Goal: Contribute content: Contribute content

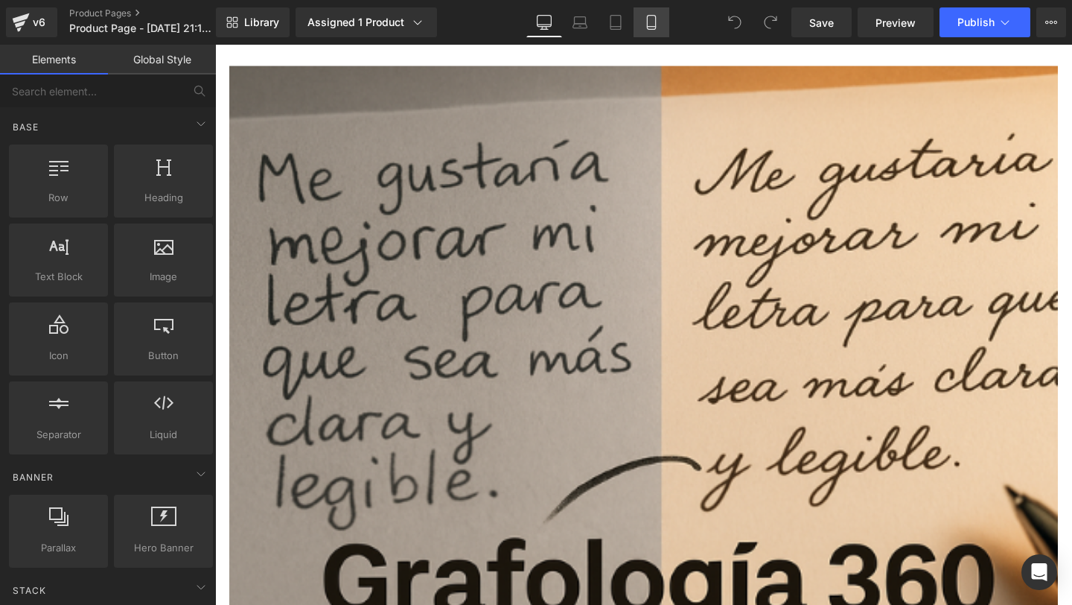
click at [645, 16] on icon at bounding box center [651, 22] width 15 height 15
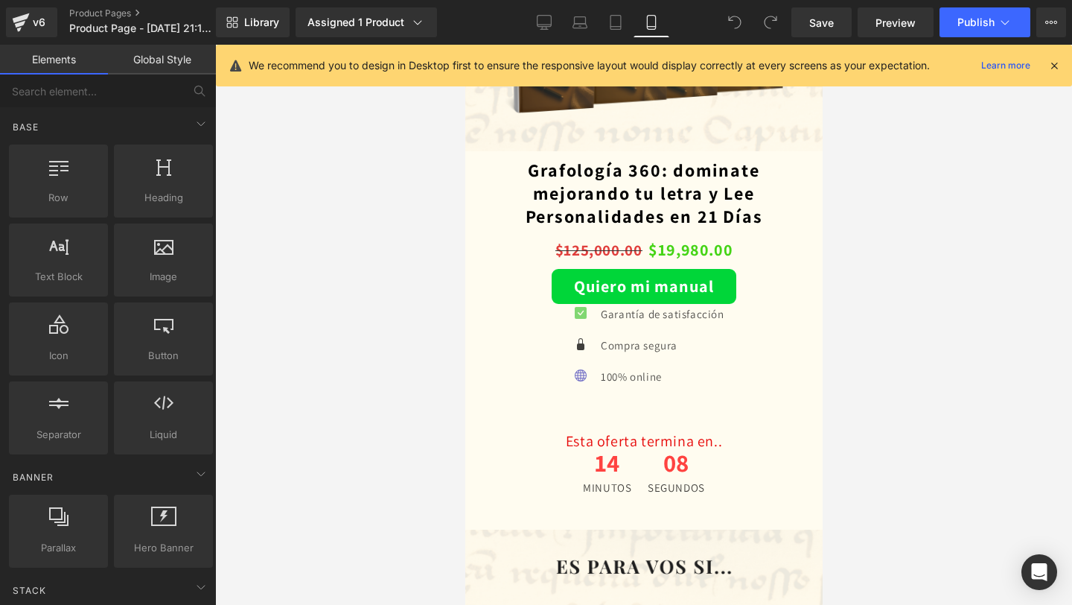
scroll to position [2388, 0]
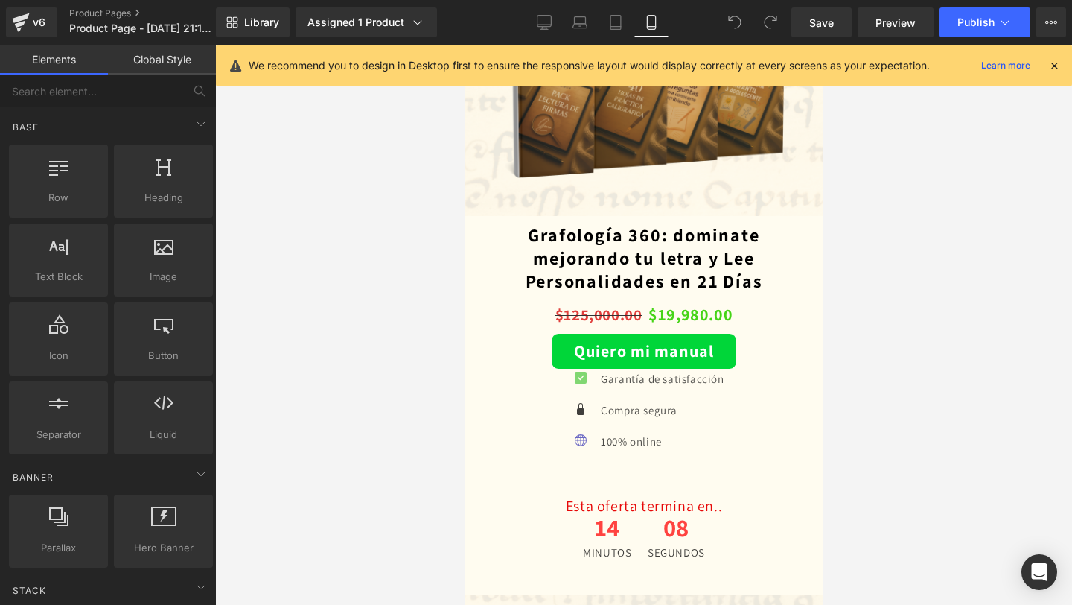
click at [652, 348] on div "Quiero mi manual (P) Cart Button" at bounding box center [643, 351] width 320 height 35
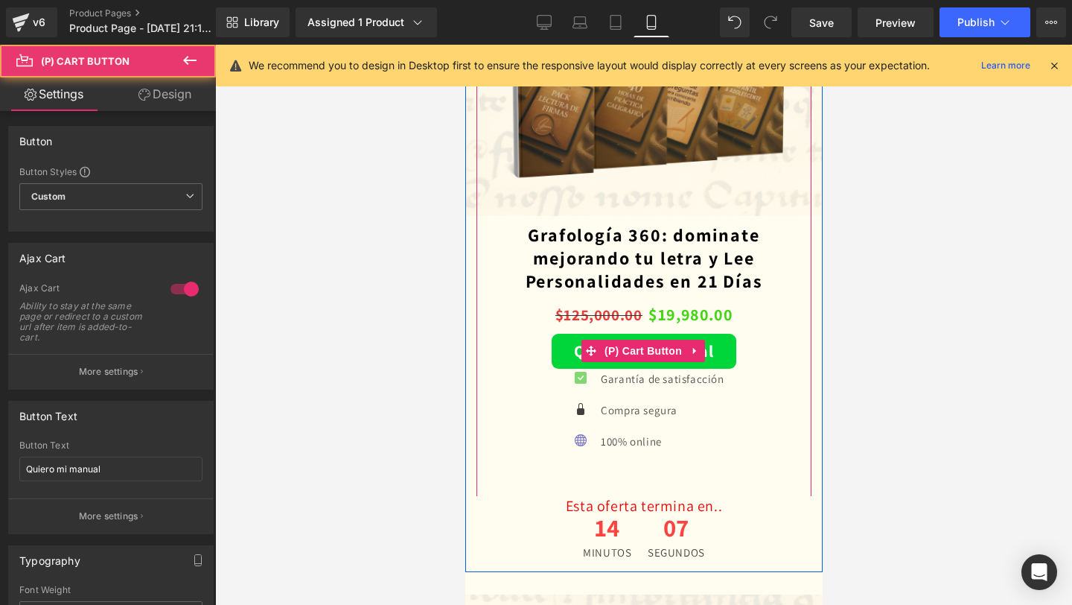
click at [652, 348] on span "(P) Cart Button" at bounding box center [642, 350] width 85 height 22
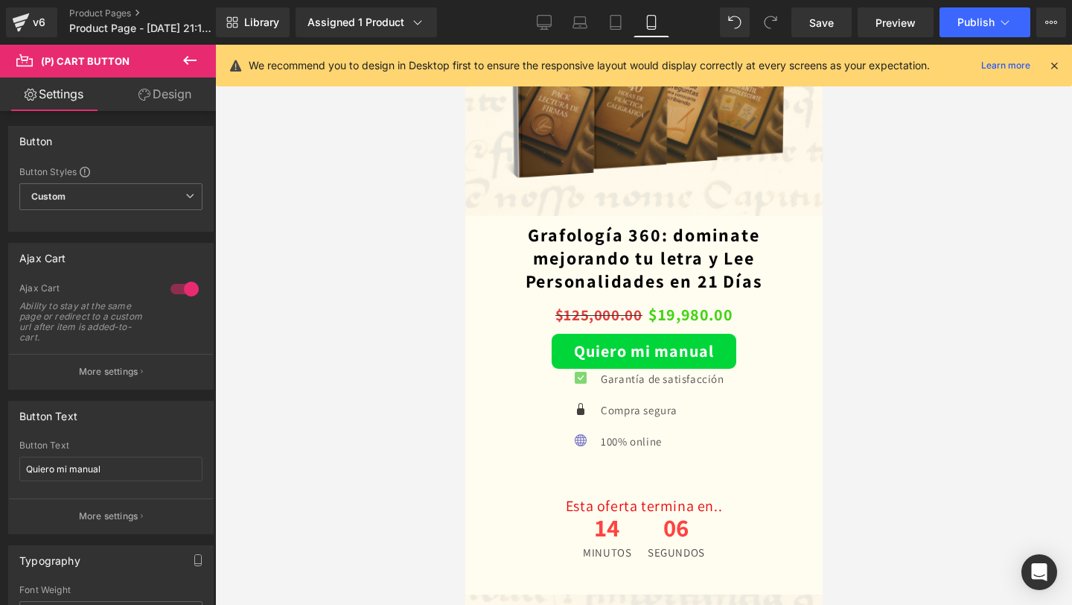
click at [170, 94] on link "Design" at bounding box center [165, 94] width 108 height 34
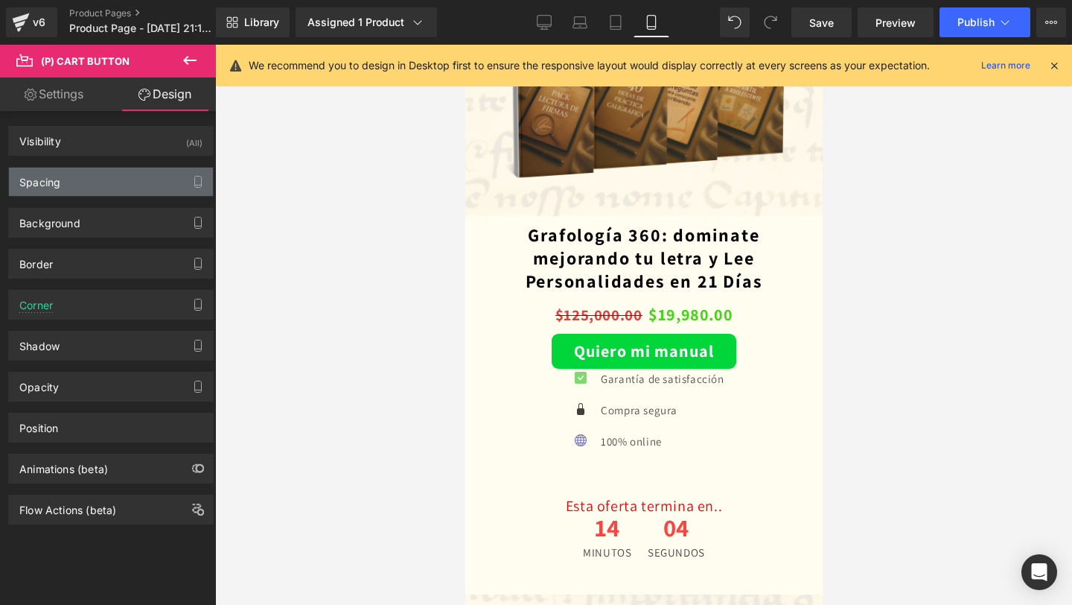
click at [141, 193] on div "Spacing" at bounding box center [111, 182] width 204 height 28
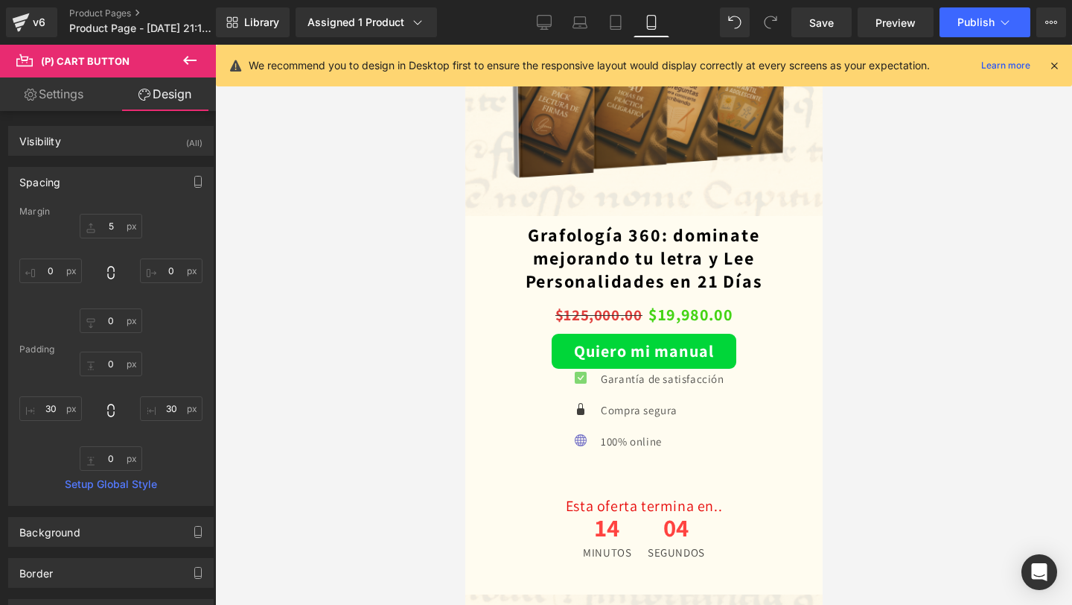
click at [141, 193] on div "Spacing" at bounding box center [111, 182] width 204 height 28
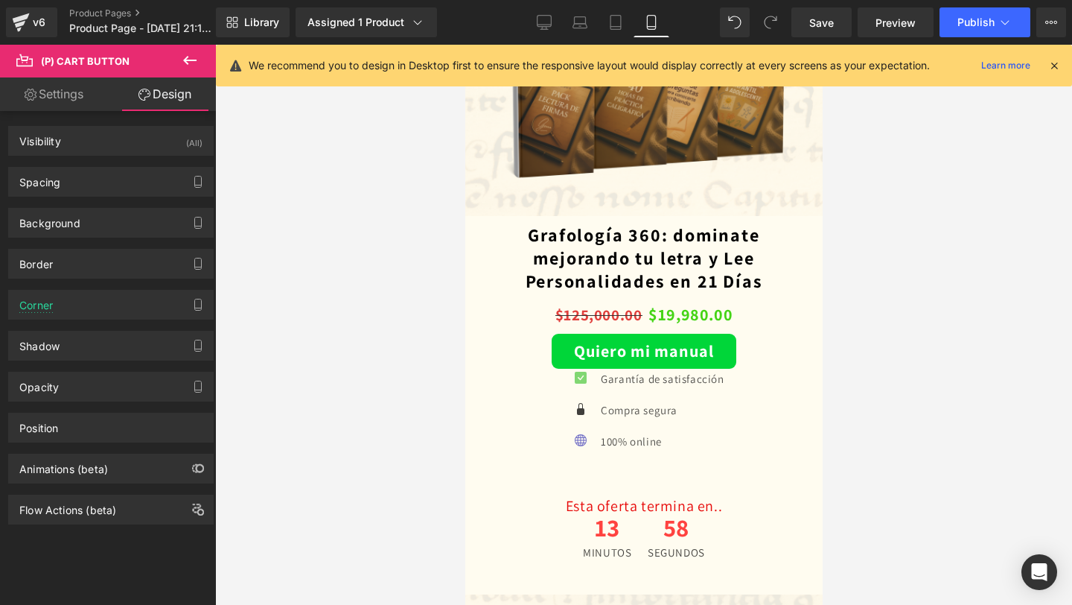
click at [66, 109] on link "Settings" at bounding box center [54, 94] width 108 height 34
type input "100"
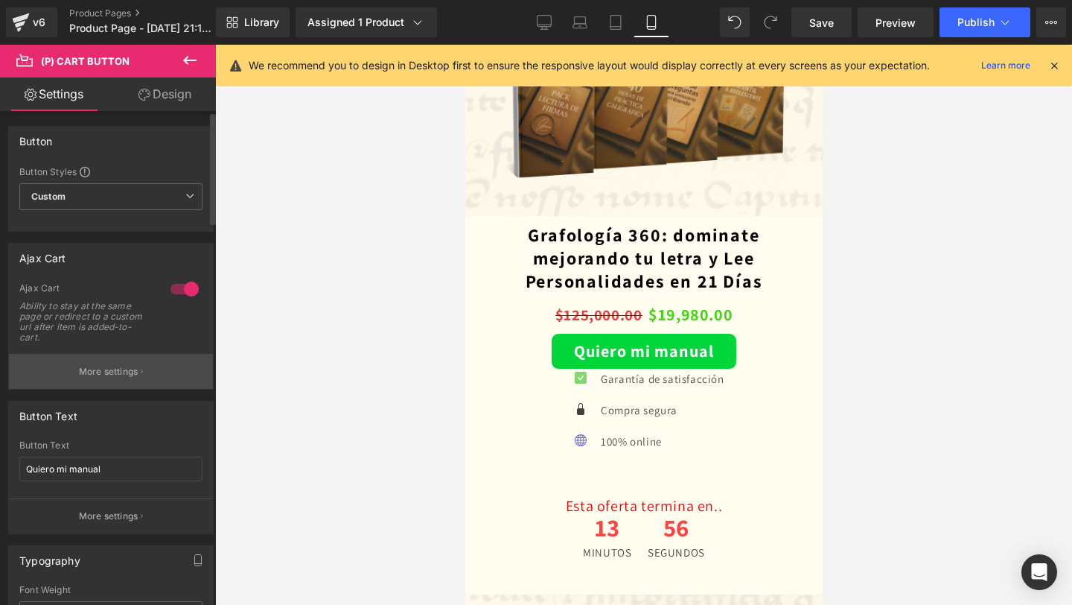
click at [144, 357] on button "More settings" at bounding box center [111, 371] width 204 height 35
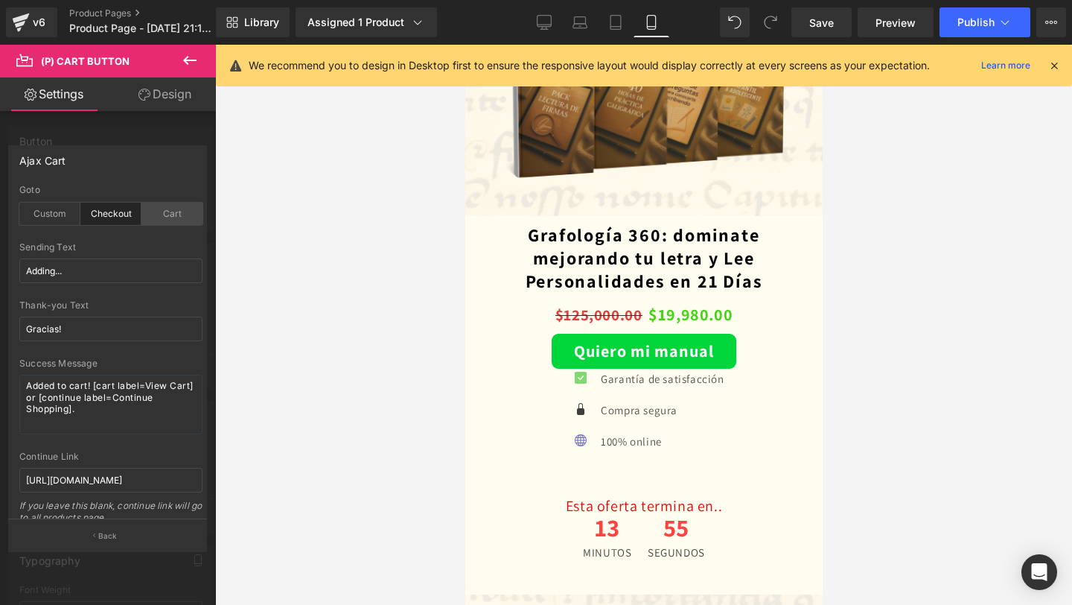
click at [168, 210] on div "Cart" at bounding box center [171, 213] width 61 height 22
click at [921, 197] on div at bounding box center [643, 325] width 857 height 560
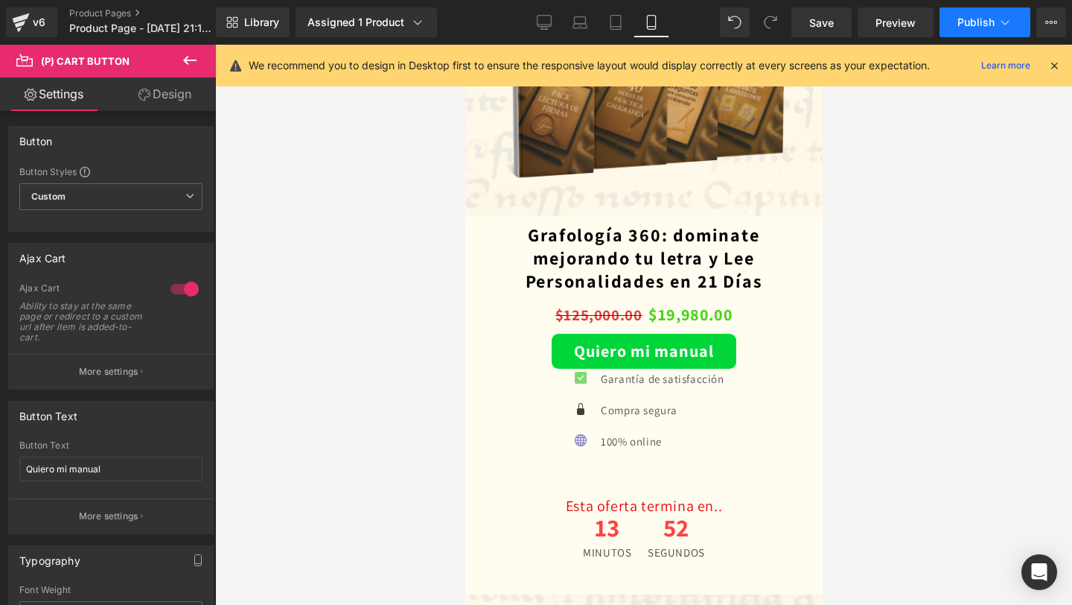
click at [984, 19] on span "Publish" at bounding box center [975, 22] width 37 height 12
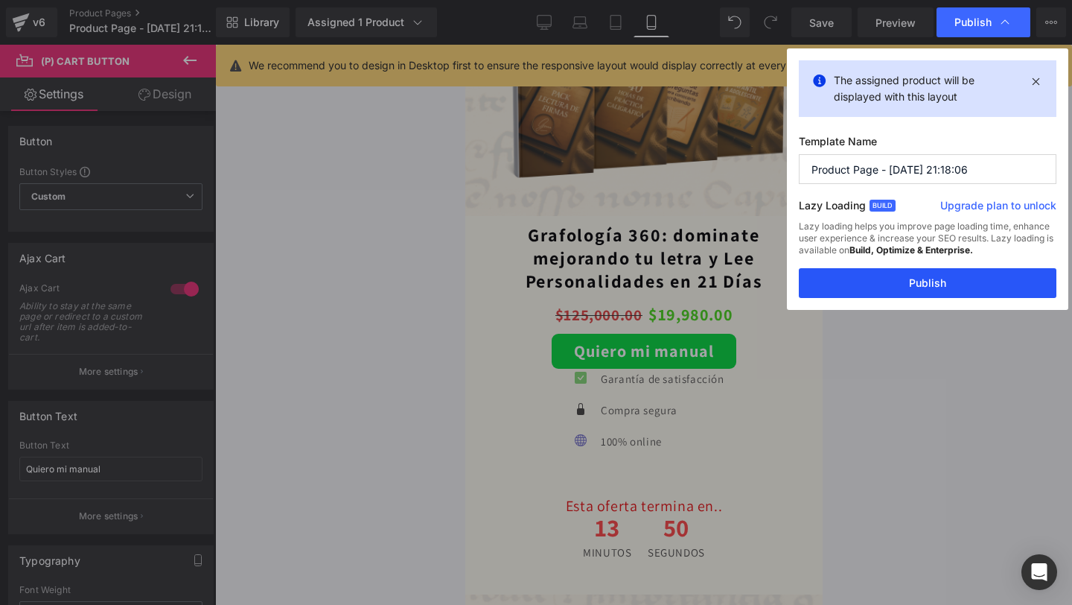
click at [916, 280] on button "Publish" at bounding box center [928, 283] width 258 height 30
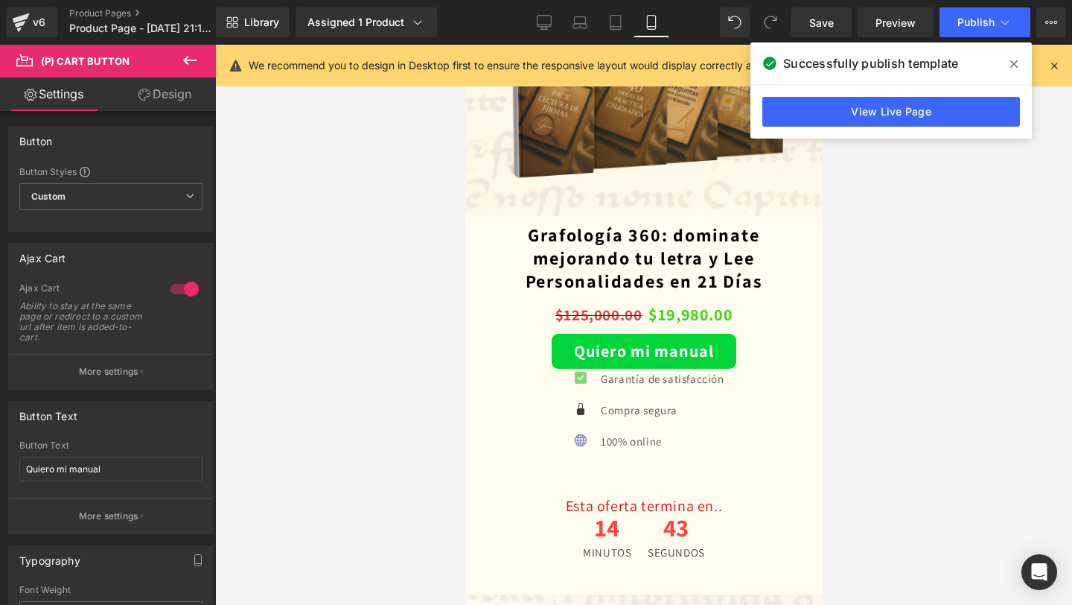
click at [1016, 63] on icon at bounding box center [1013, 64] width 7 height 12
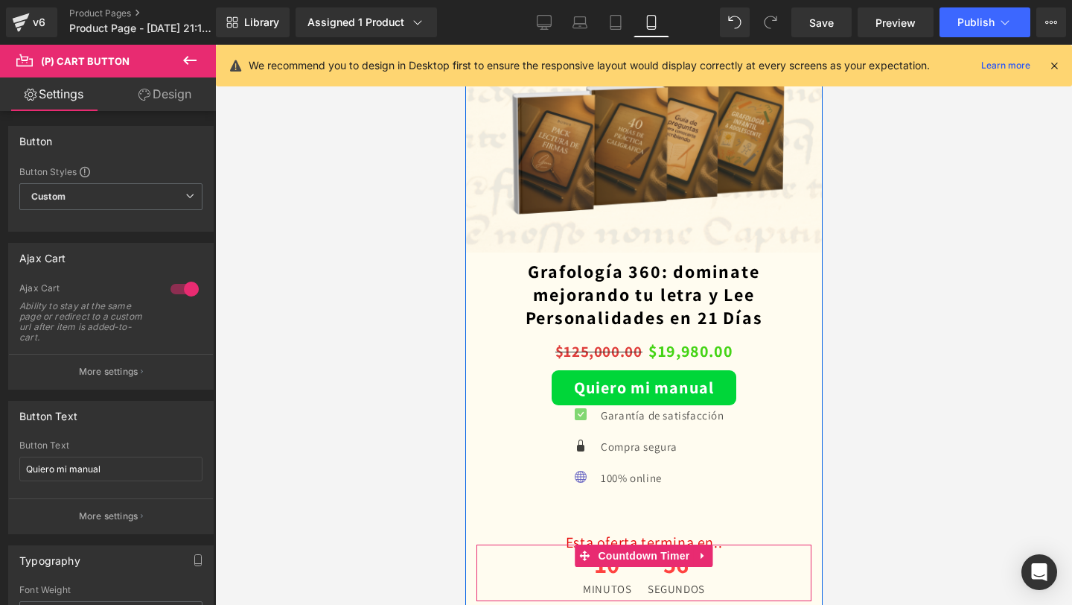
scroll to position [2323, 0]
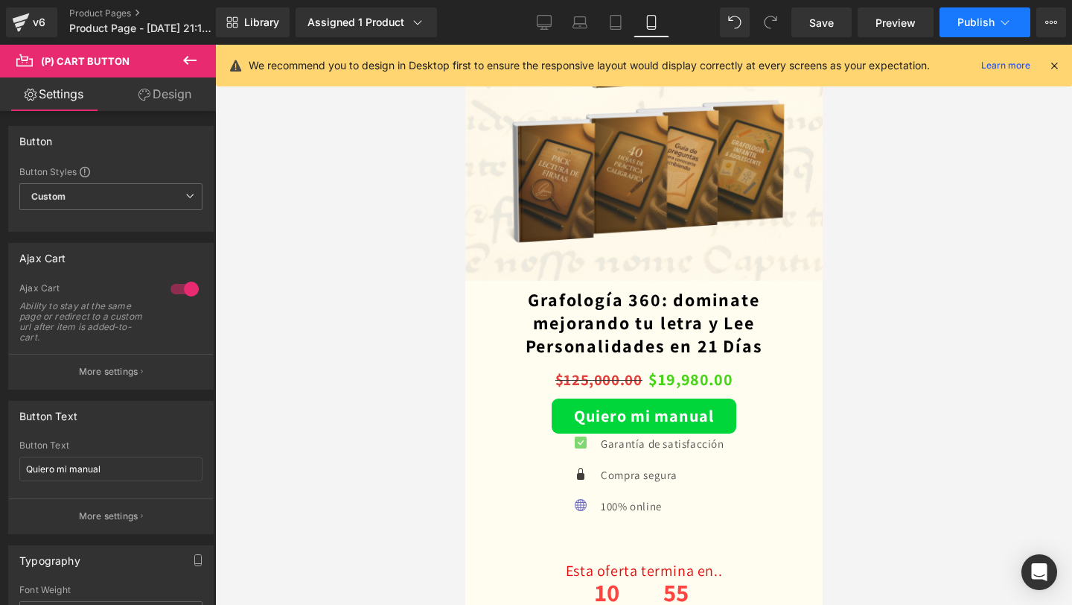
click at [961, 27] on span "Publish" at bounding box center [975, 22] width 37 height 12
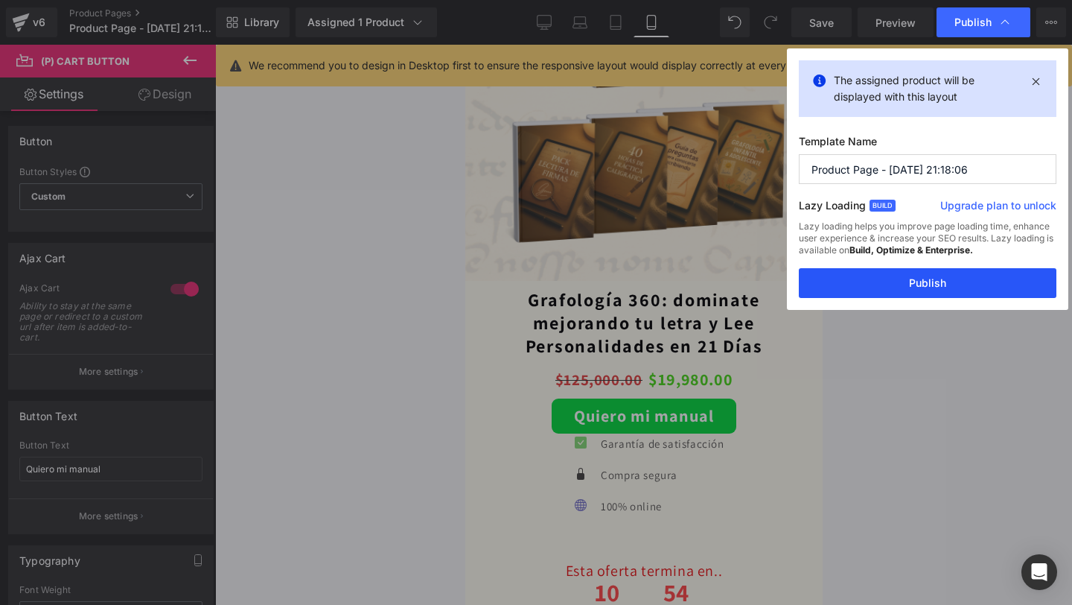
click at [916, 282] on button "Publish" at bounding box center [928, 283] width 258 height 30
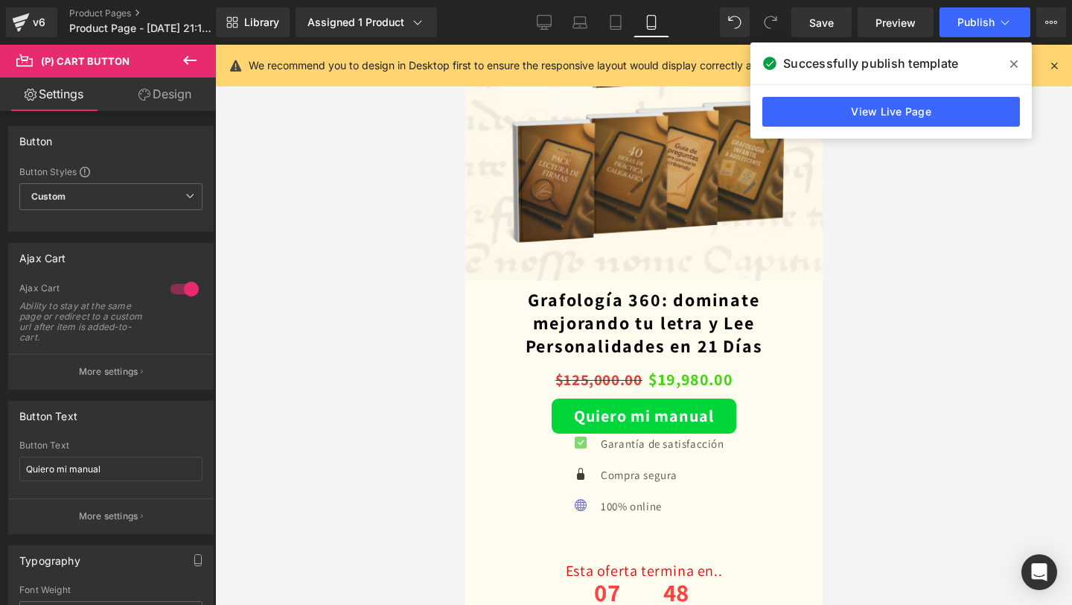
click at [1011, 64] on icon at bounding box center [1013, 64] width 7 height 12
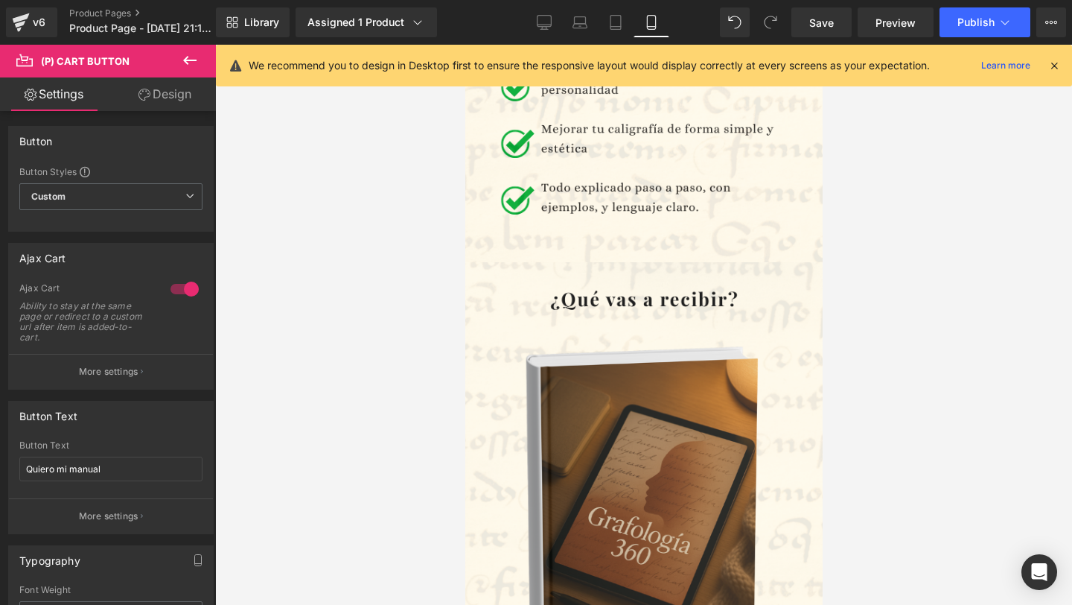
scroll to position [0, 0]
